Goal: Information Seeking & Learning: Learn about a topic

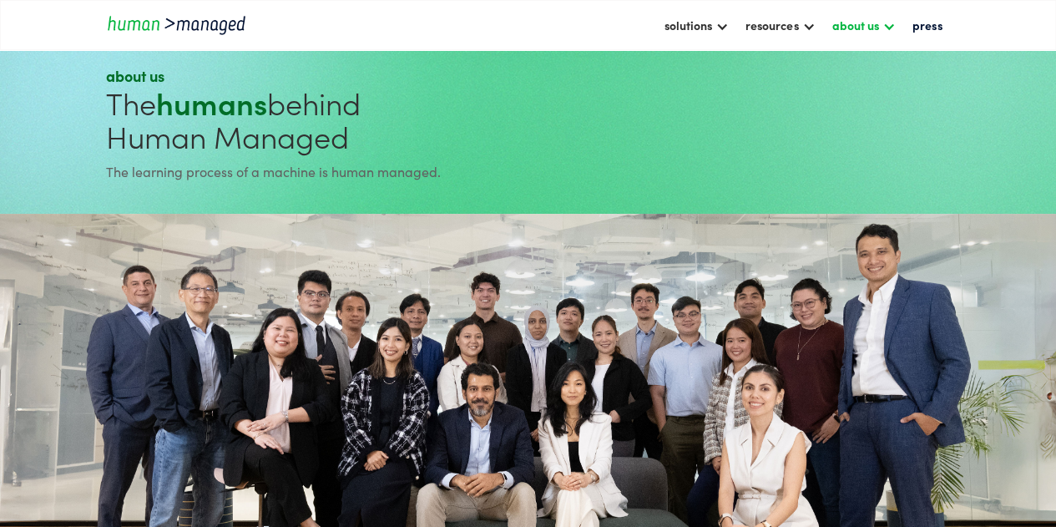
click at [892, 25] on div at bounding box center [888, 24] width 13 height 13
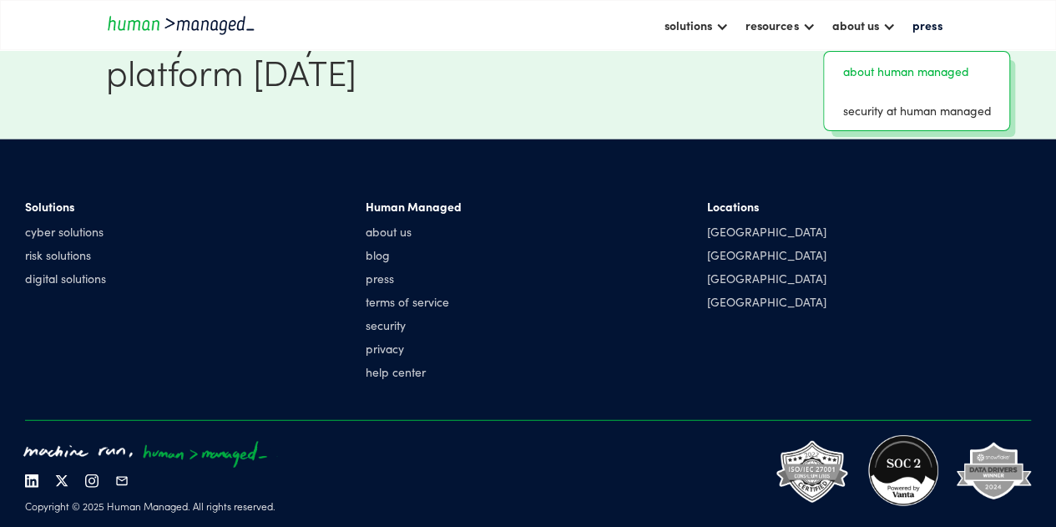
scroll to position [2034, 0]
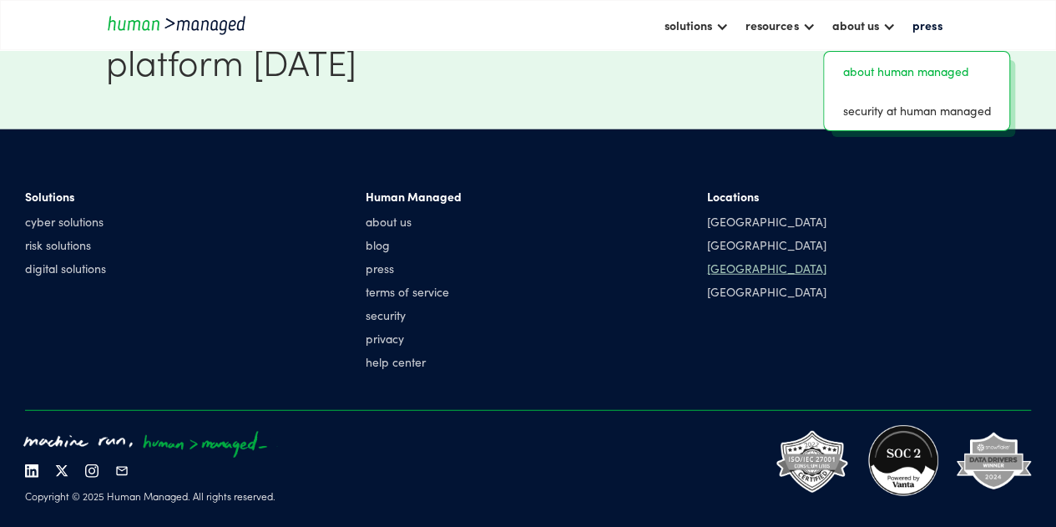
click at [720, 273] on div "[GEOGRAPHIC_DATA]" at bounding box center [766, 268] width 119 height 17
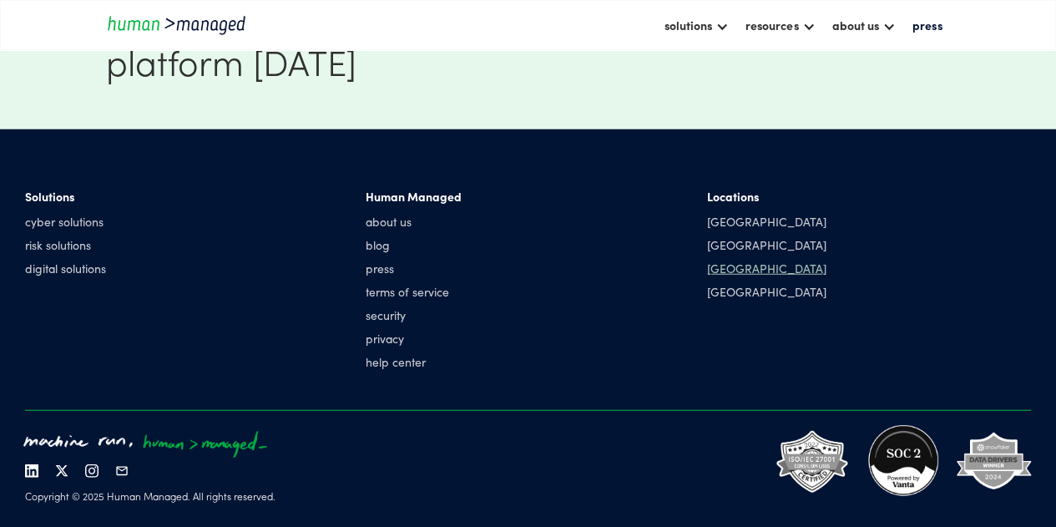
click at [721, 266] on div "[GEOGRAPHIC_DATA]" at bounding box center [766, 268] width 119 height 17
click at [738, 221] on div "[GEOGRAPHIC_DATA]" at bounding box center [766, 221] width 119 height 17
click at [380, 225] on link "about us" at bounding box center [414, 221] width 96 height 17
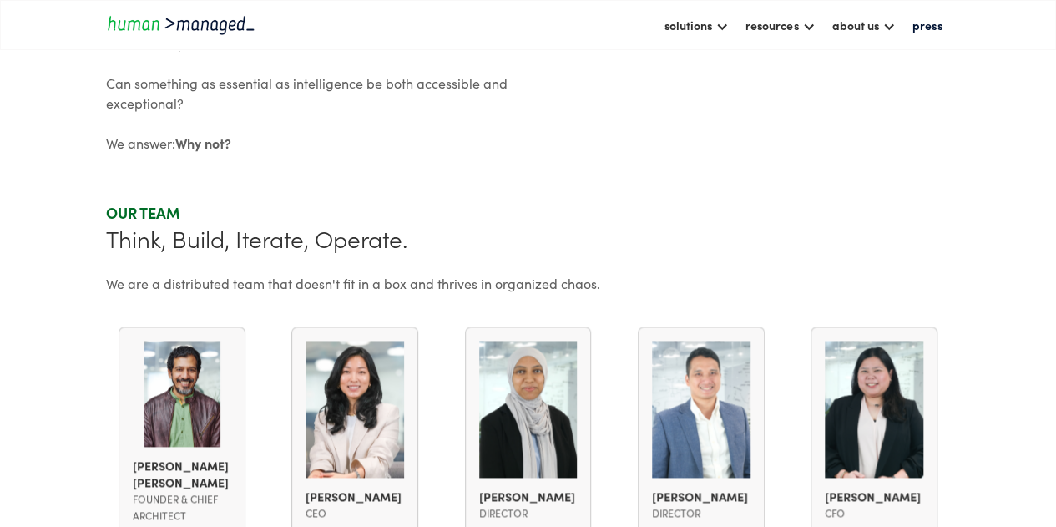
scroll to position [935, 0]
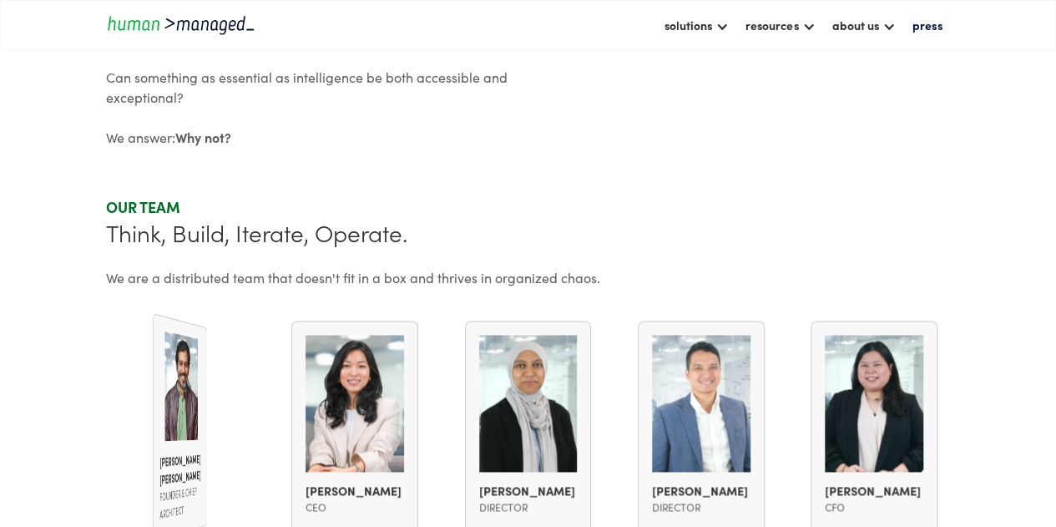
click at [167, 390] on div "[PERSON_NAME] [PERSON_NAME] Founder & Chief Architect" at bounding box center [180, 426] width 54 height 226
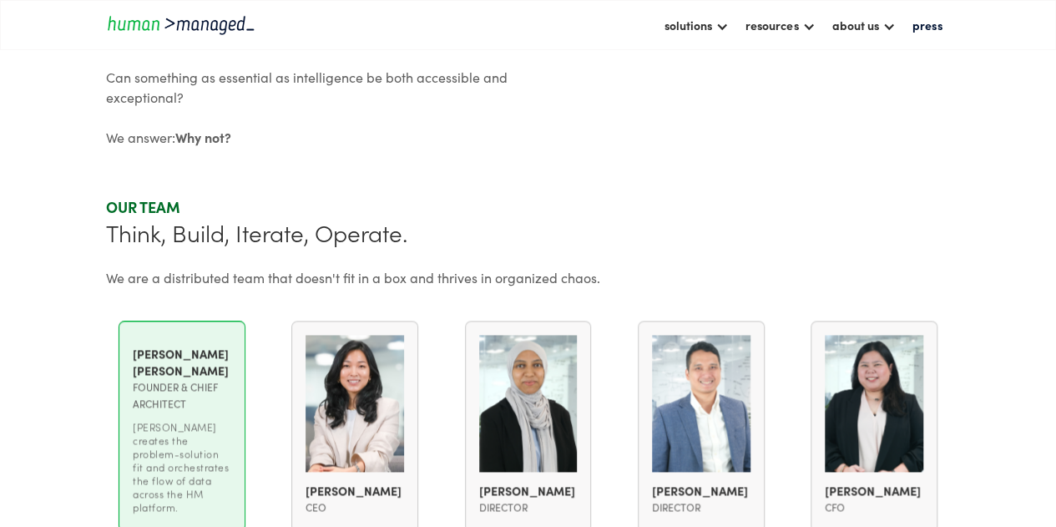
click at [167, 378] on div "[PERSON_NAME] [PERSON_NAME]" at bounding box center [182, 361] width 99 height 33
